Goal: Transaction & Acquisition: Purchase product/service

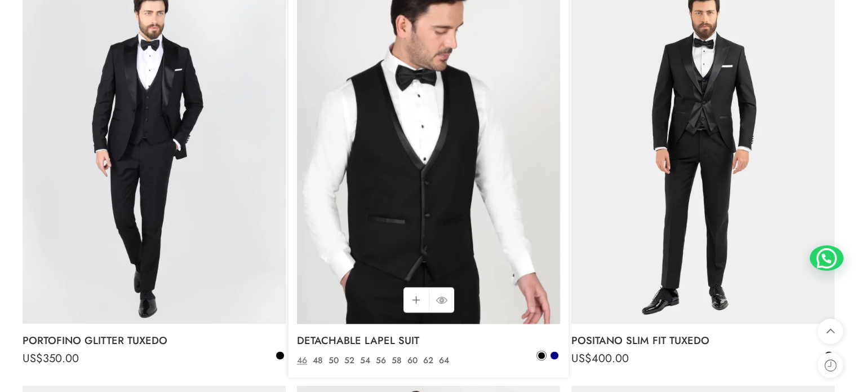
scroll to position [1462, 0]
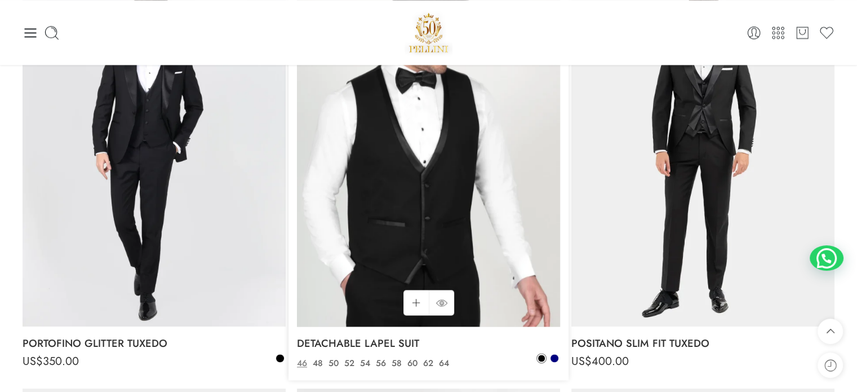
click at [429, 205] on img at bounding box center [428, 151] width 263 height 351
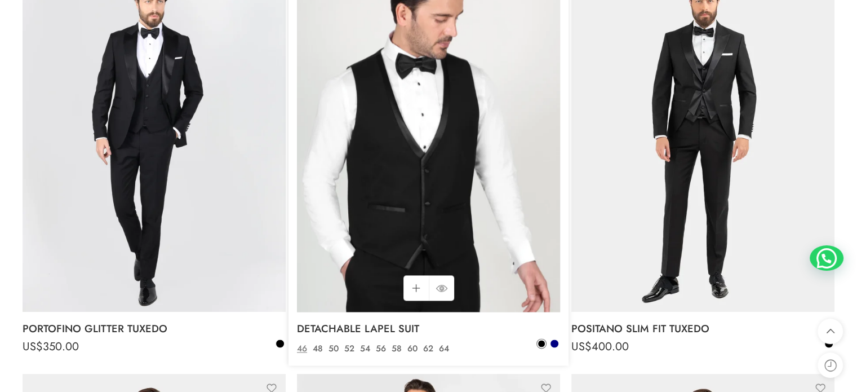
scroll to position [1563, 0]
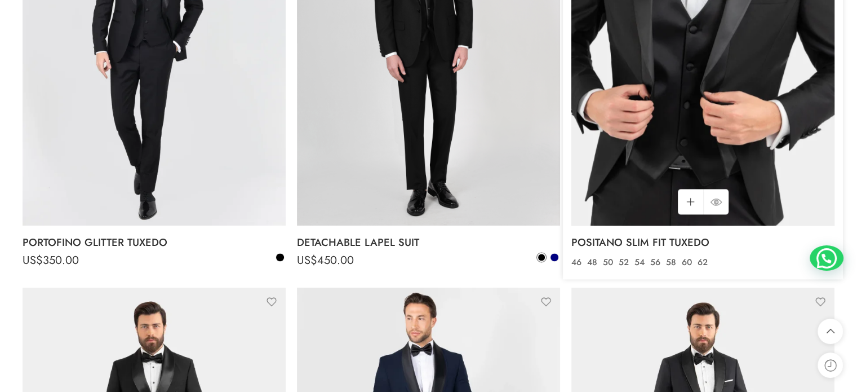
click at [670, 114] on img at bounding box center [703, 50] width 263 height 351
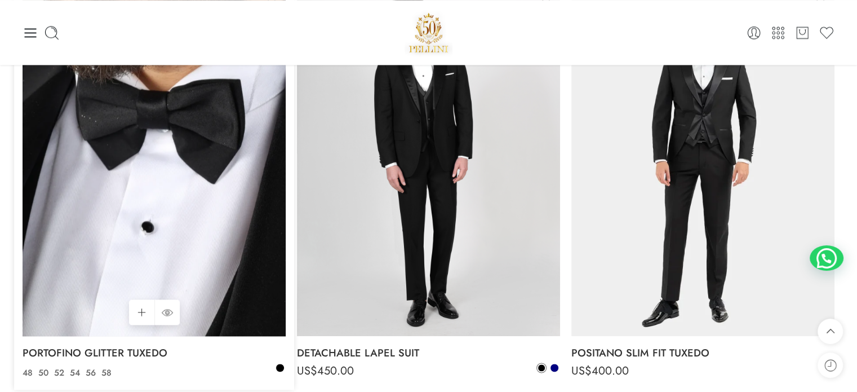
scroll to position [1450, 0]
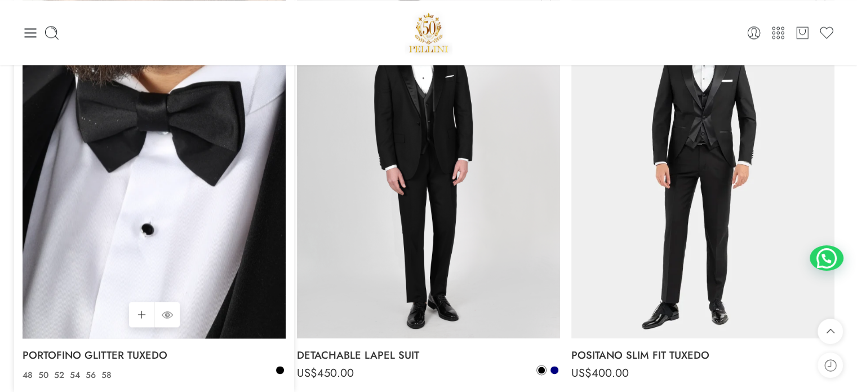
click at [134, 160] on img at bounding box center [154, 163] width 263 height 351
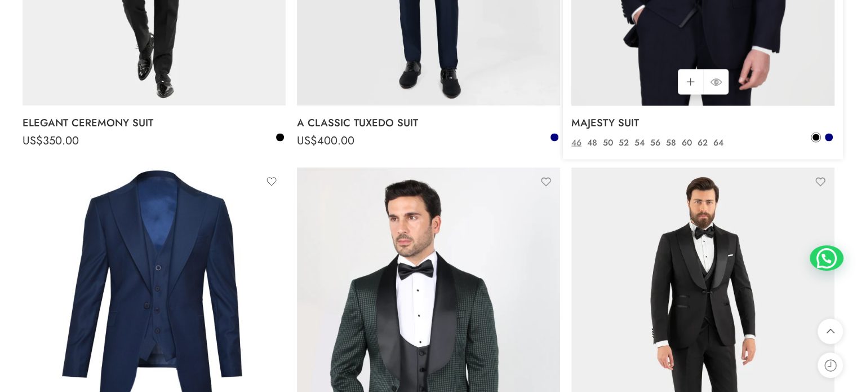
scroll to position [2115, 0]
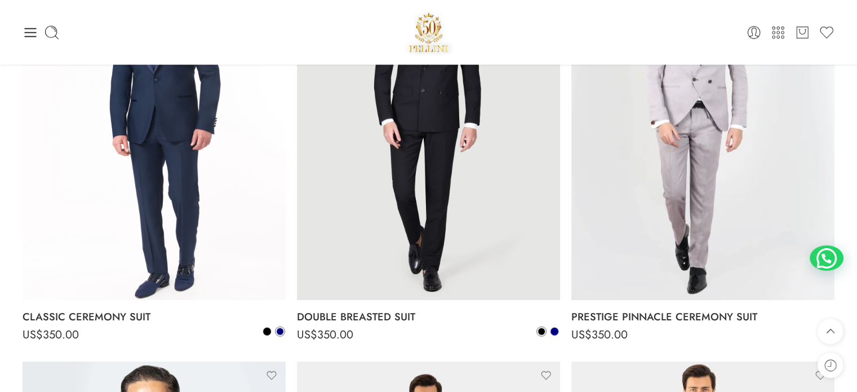
scroll to position [2735, 0]
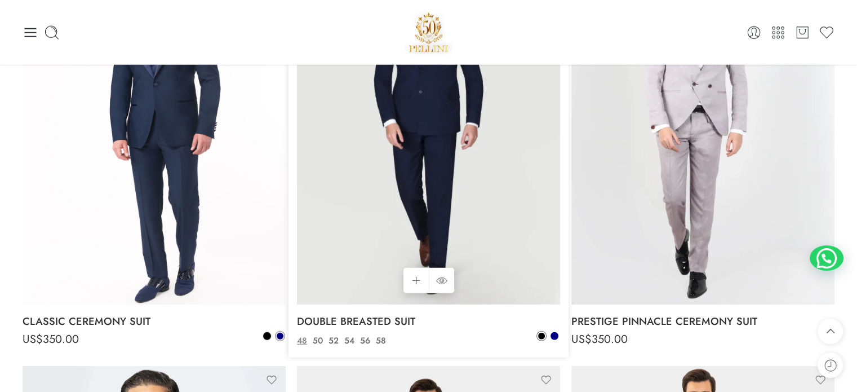
click at [433, 144] on img at bounding box center [428, 128] width 263 height 351
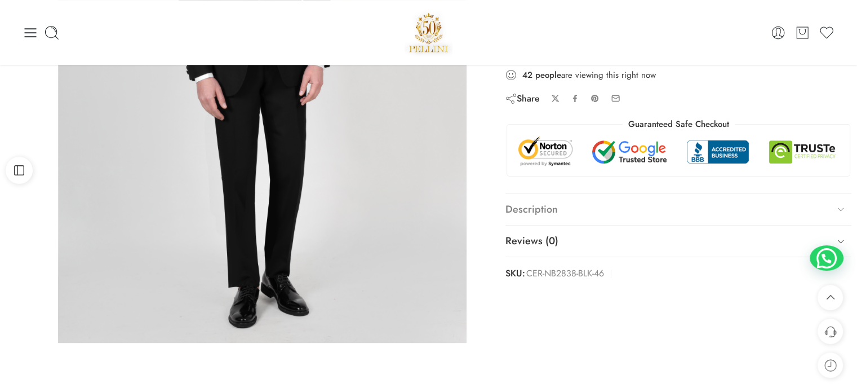
scroll to position [282, 0]
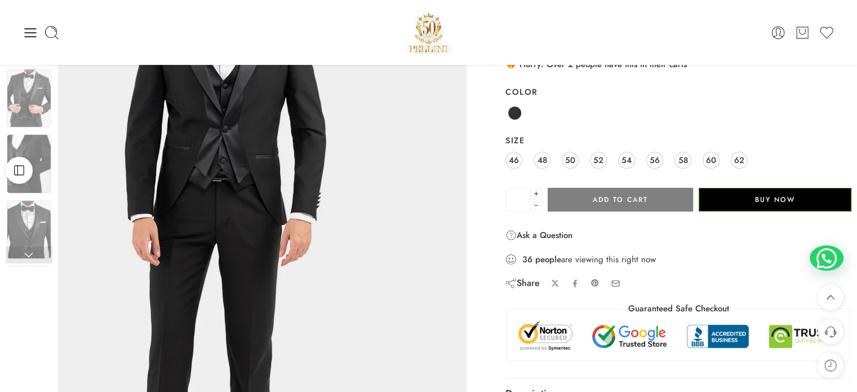
scroll to position [56, 0]
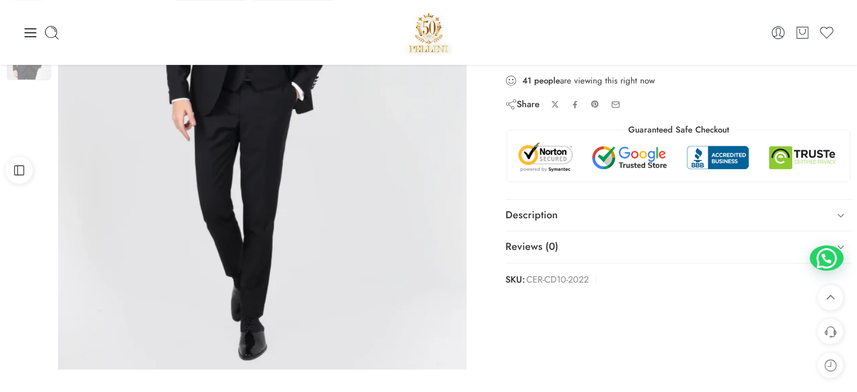
scroll to position [226, 0]
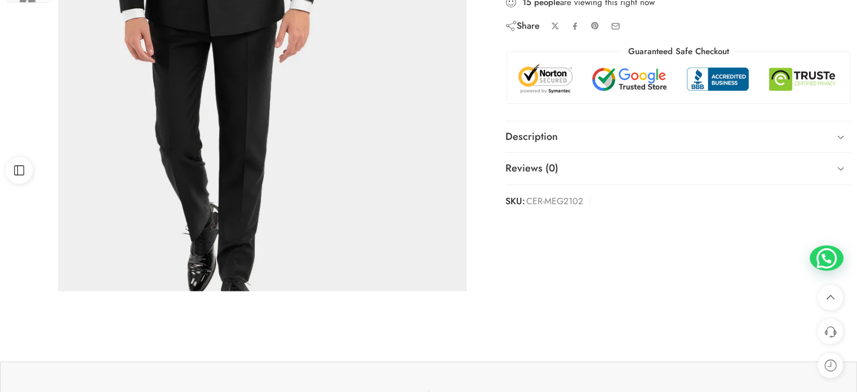
scroll to position [338, 0]
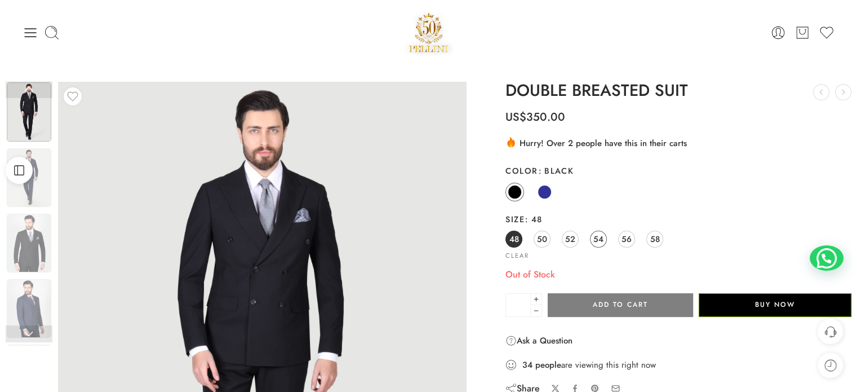
click at [601, 245] on span "54" at bounding box center [599, 238] width 10 height 15
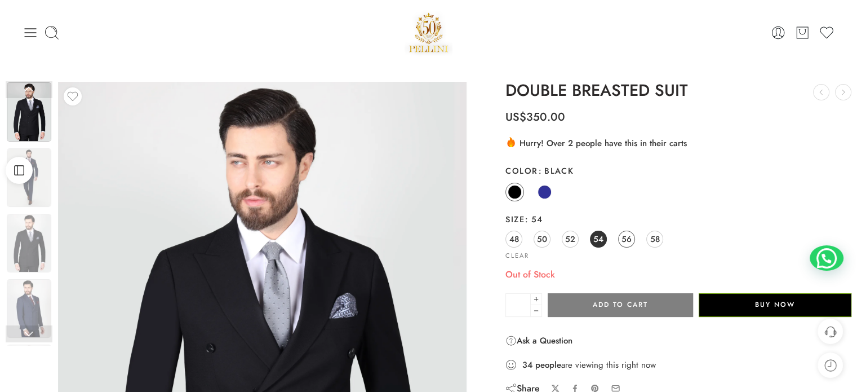
click at [630, 238] on span "56" at bounding box center [627, 238] width 10 height 15
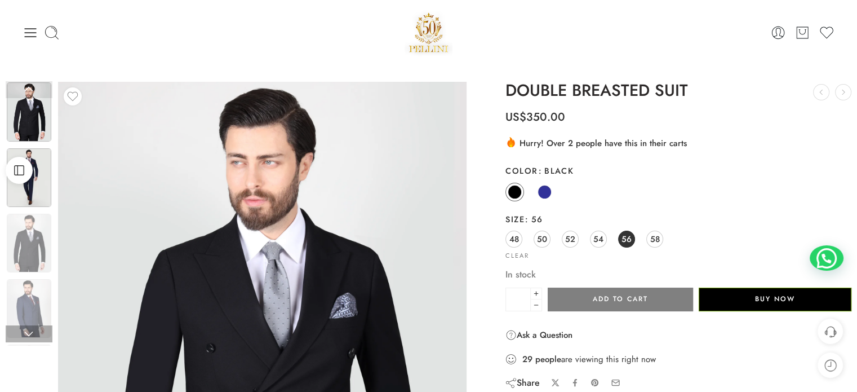
click at [29, 192] on img at bounding box center [29, 177] width 45 height 59
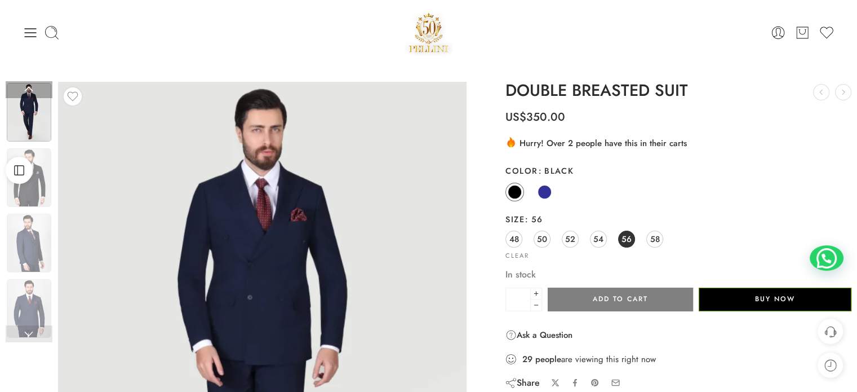
click at [30, 111] on img at bounding box center [29, 112] width 45 height 59
click at [578, 241] on link "52" at bounding box center [570, 239] width 17 height 17
click at [551, 238] on div "48 50 52 54 56 58" at bounding box center [679, 239] width 346 height 20
click at [546, 239] on span "50" at bounding box center [542, 238] width 10 height 15
click at [600, 242] on span "54" at bounding box center [599, 238] width 10 height 15
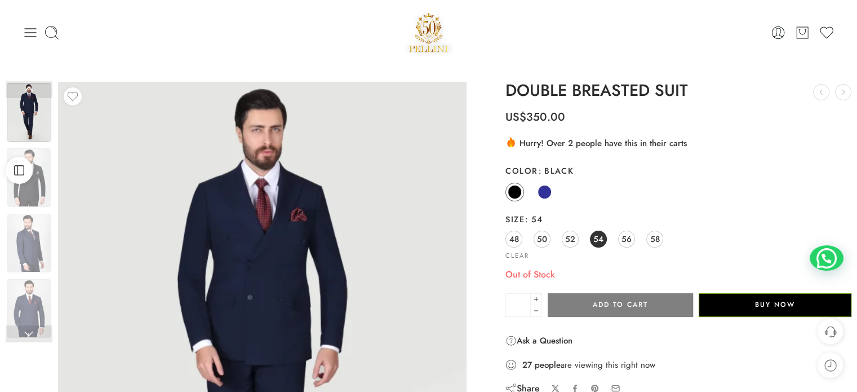
click at [523, 196] on div "Black Navy" at bounding box center [679, 193] width 346 height 22
click at [546, 195] on span at bounding box center [545, 192] width 14 height 14
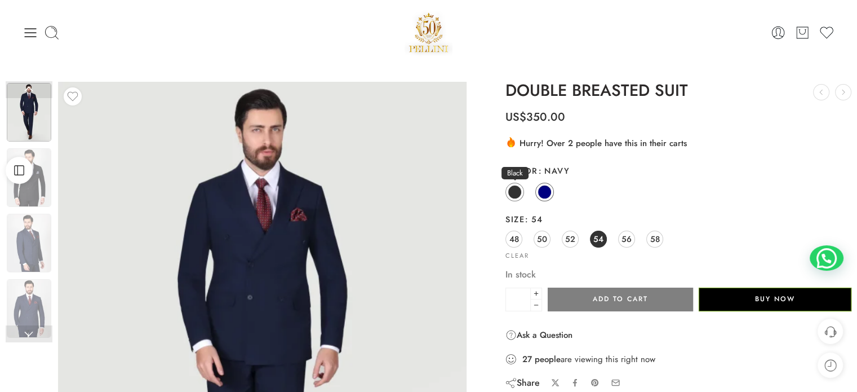
click at [515, 190] on span at bounding box center [515, 192] width 14 height 14
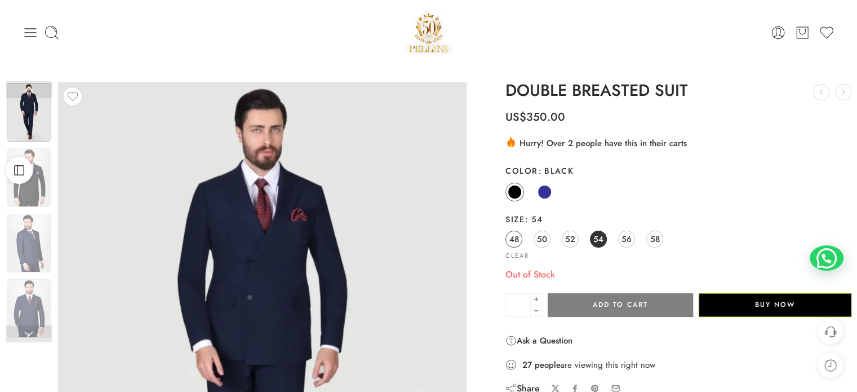
click at [513, 236] on span "48" at bounding box center [515, 238] width 10 height 15
click at [624, 247] on div "48 50 52 54 56 58" at bounding box center [679, 239] width 346 height 20
click at [633, 243] on link "56" at bounding box center [626, 239] width 17 height 17
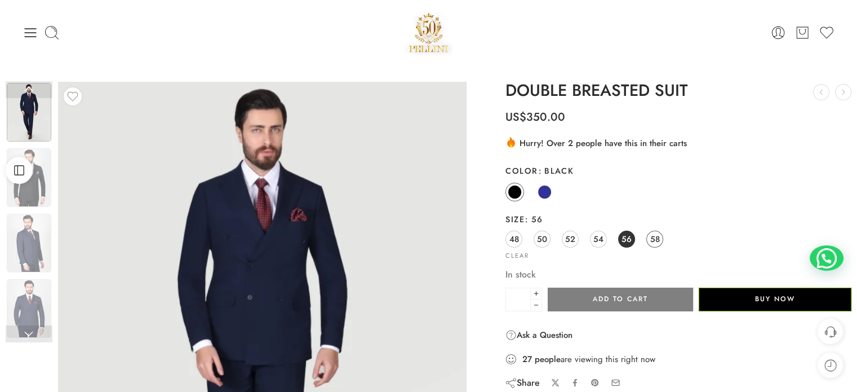
click at [651, 240] on span "58" at bounding box center [656, 238] width 10 height 15
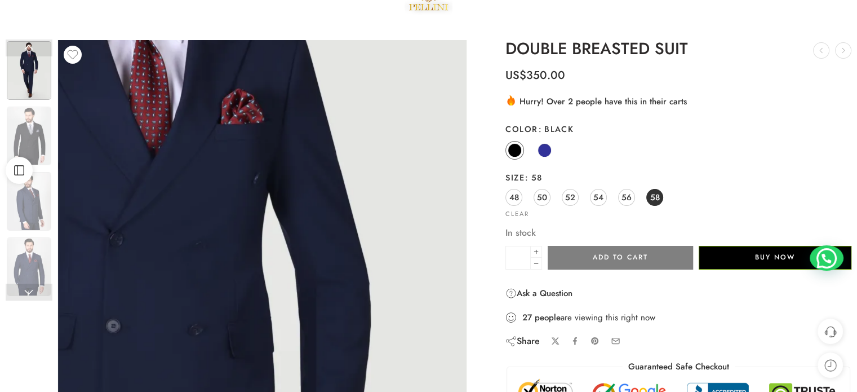
scroll to position [169, 0]
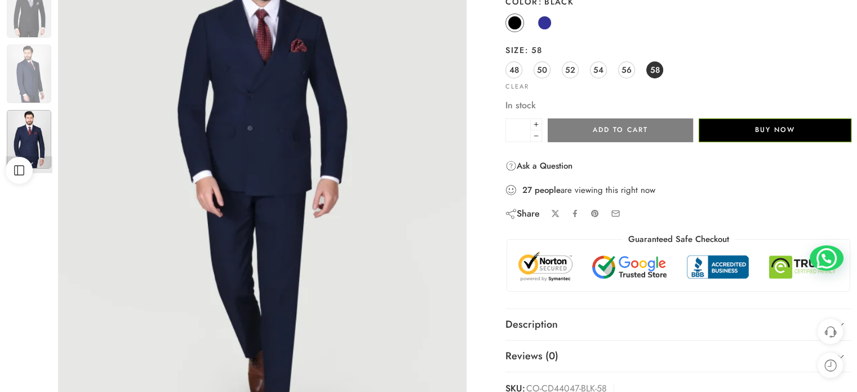
click at [26, 128] on img at bounding box center [29, 139] width 45 height 59
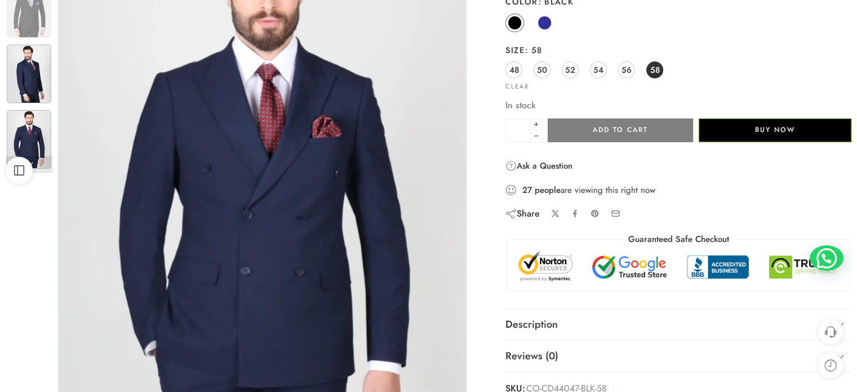
click at [27, 91] on img at bounding box center [29, 74] width 45 height 59
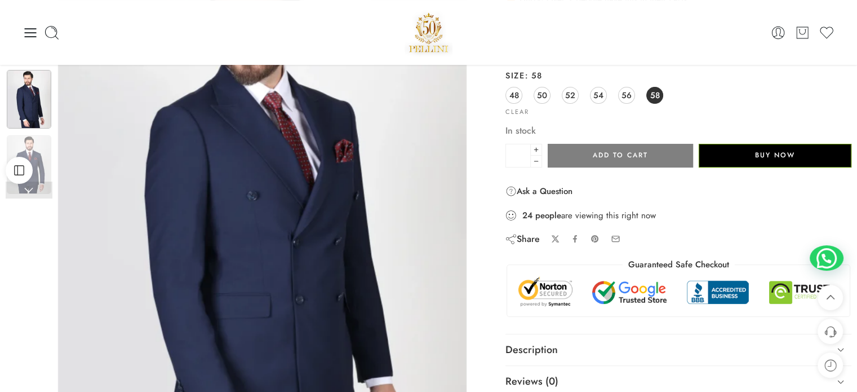
scroll to position [113, 0]
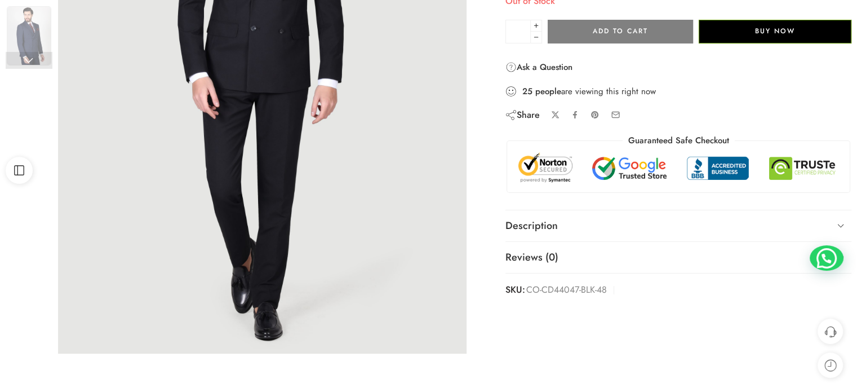
scroll to position [282, 0]
